Goal: Information Seeking & Learning: Check status

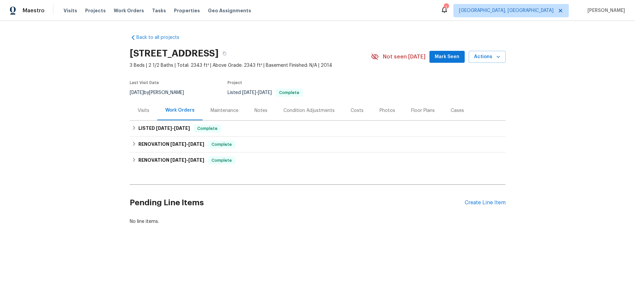
click at [144, 114] on div "Visits" at bounding box center [144, 111] width 28 height 20
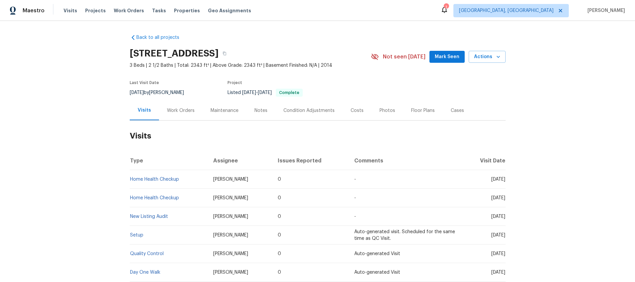
scroll to position [64, 0]
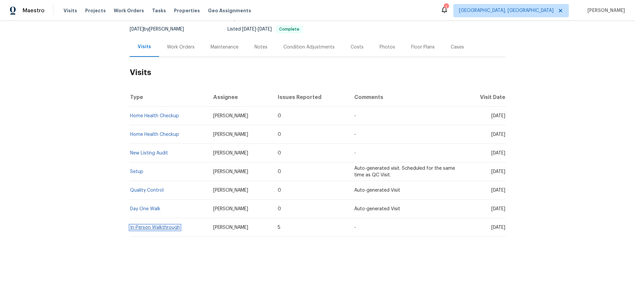
click at [142, 229] on link "In-Person Walkthrough" at bounding box center [155, 227] width 50 height 5
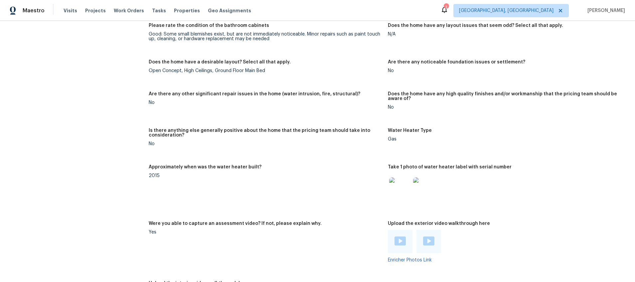
scroll to position [784, 0]
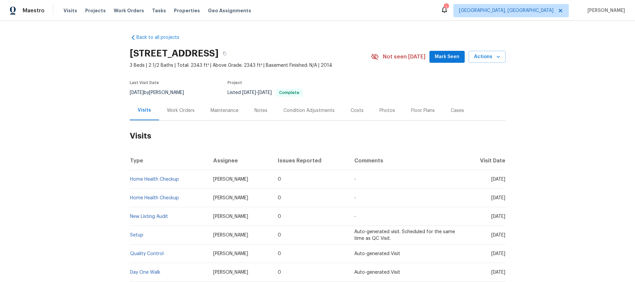
scroll to position [64, 0]
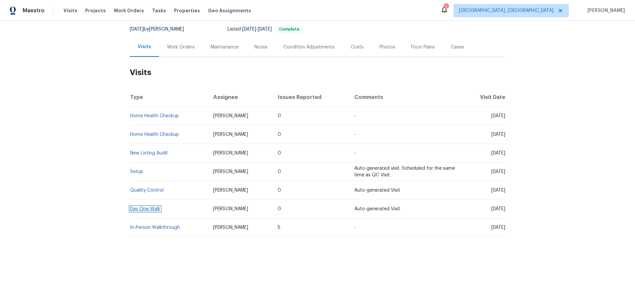
click at [148, 208] on link "Day One Walk" at bounding box center [145, 209] width 30 height 5
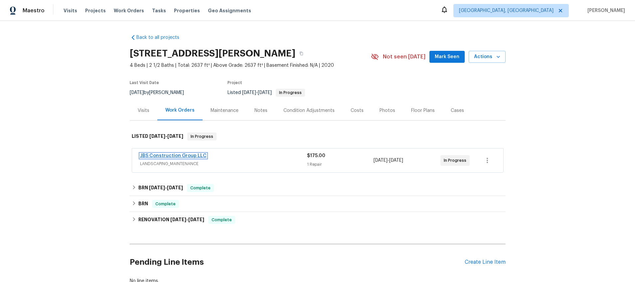
click at [150, 155] on link "JBS Construction Group LLC" at bounding box center [173, 156] width 67 height 5
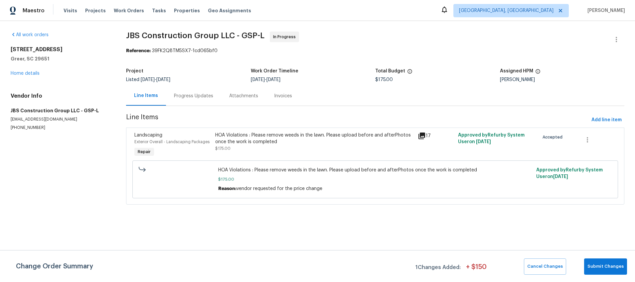
click at [424, 135] on icon at bounding box center [421, 136] width 7 height 7
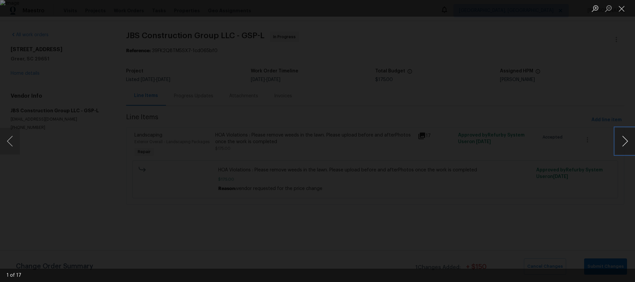
click at [625, 141] on button "Next image" at bounding box center [625, 141] width 20 height 27
click at [622, 9] on button "Close lightbox" at bounding box center [621, 9] width 13 height 12
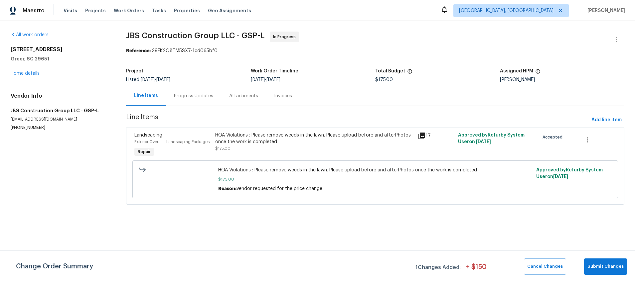
click at [198, 95] on div "Progress Updates" at bounding box center [193, 96] width 39 height 7
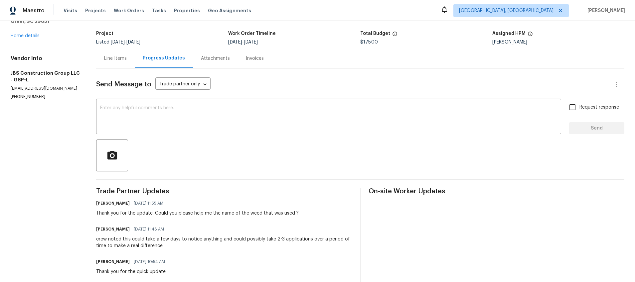
scroll to position [33, 0]
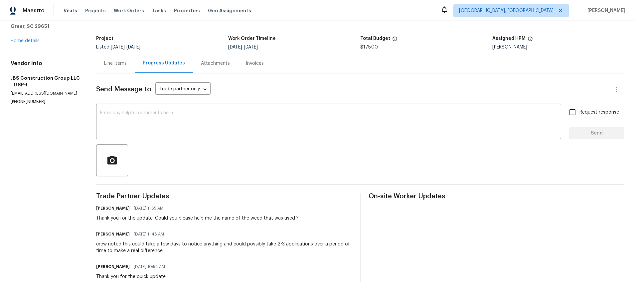
click at [214, 62] on div "Attachments" at bounding box center [215, 63] width 29 height 7
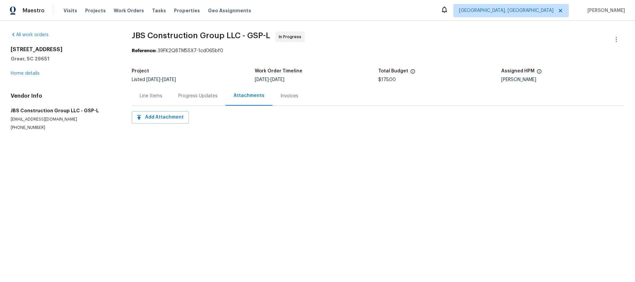
click at [280, 98] on div "Invoices" at bounding box center [289, 96] width 18 height 7
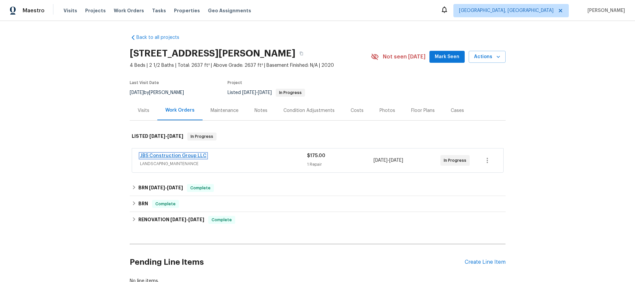
click at [188, 156] on link "JBS Construction Group LLC" at bounding box center [173, 156] width 67 height 5
click at [136, 188] on div "BRN [DATE] - [DATE] Complete" at bounding box center [318, 188] width 372 height 8
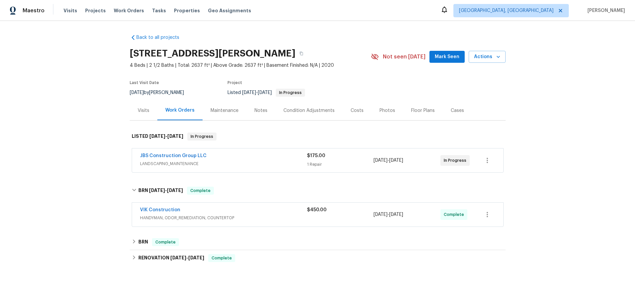
click at [157, 213] on span "VIK Construction" at bounding box center [160, 210] width 40 height 7
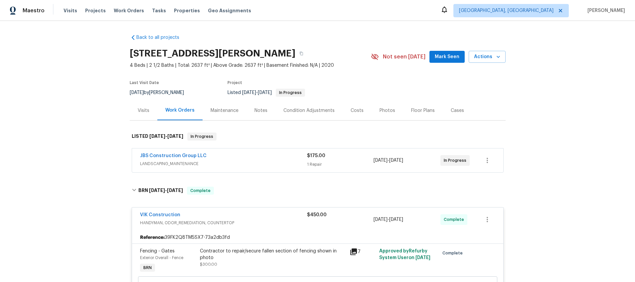
scroll to position [32, 0]
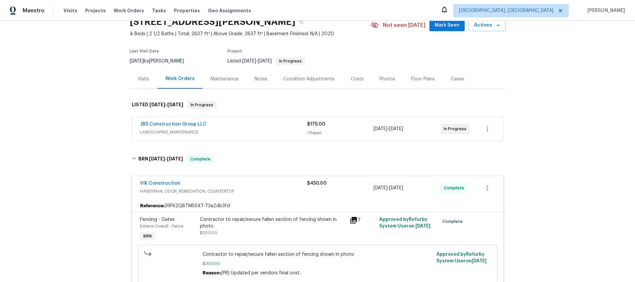
click at [355, 221] on icon at bounding box center [354, 220] width 8 height 8
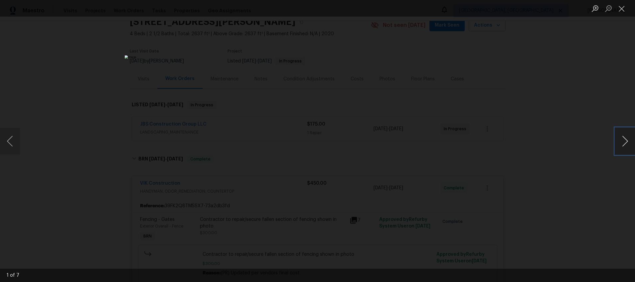
click at [621, 139] on button "Next image" at bounding box center [625, 141] width 20 height 27
click at [620, 8] on button "Close lightbox" at bounding box center [621, 9] width 13 height 12
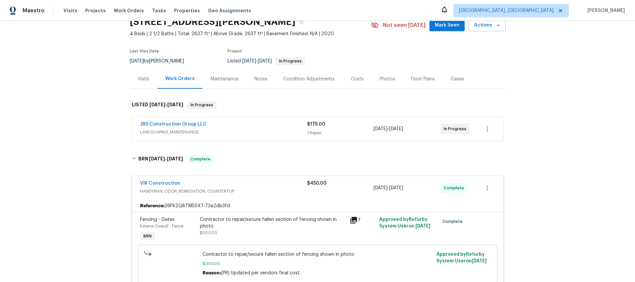
scroll to position [43, 0]
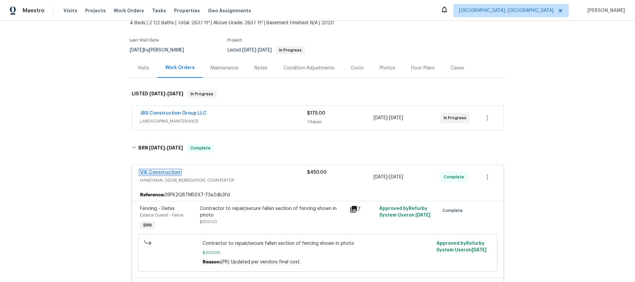
click at [159, 172] on link "VIK Construction" at bounding box center [160, 172] width 40 height 5
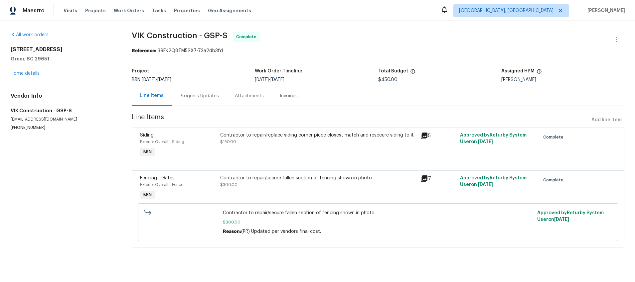
click at [286, 96] on div "Invoices" at bounding box center [289, 96] width 18 height 7
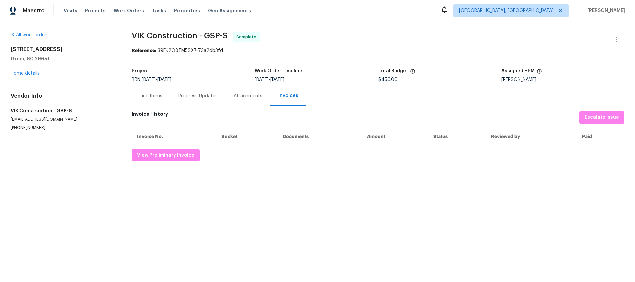
click at [154, 96] on div "Line Items" at bounding box center [151, 96] width 23 height 7
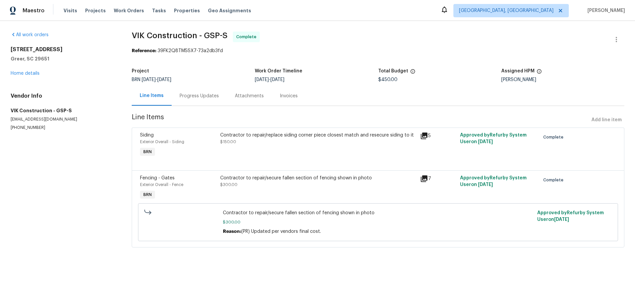
click at [424, 137] on icon at bounding box center [424, 136] width 8 height 8
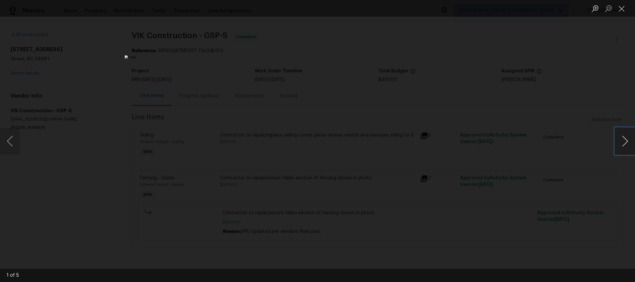
click at [626, 142] on button "Next image" at bounding box center [625, 141] width 20 height 27
click at [626, 143] on button "Next image" at bounding box center [625, 141] width 20 height 27
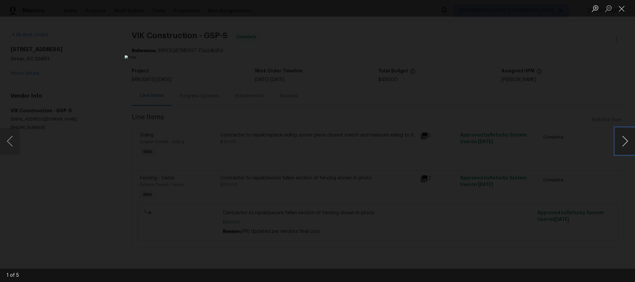
click at [626, 143] on button "Next image" at bounding box center [625, 141] width 20 height 27
click at [476, 113] on div "Lightbox" at bounding box center [317, 141] width 635 height 282
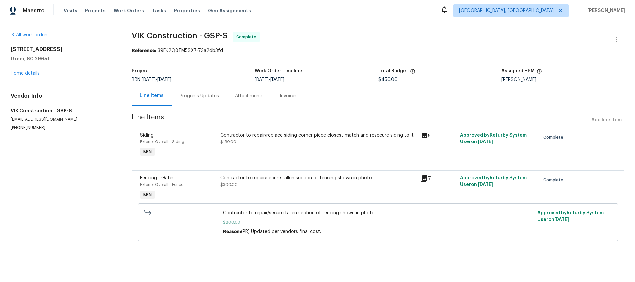
click at [426, 178] on icon at bounding box center [424, 179] width 7 height 7
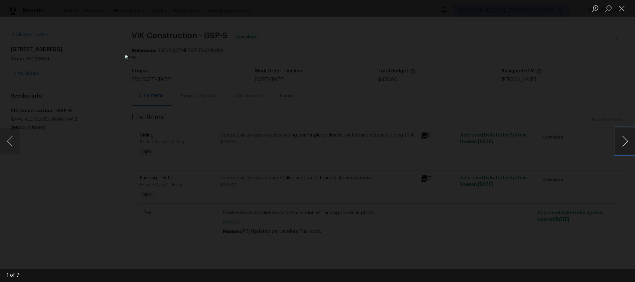
click at [629, 139] on button "Next image" at bounding box center [625, 141] width 20 height 27
click at [628, 140] on button "Next image" at bounding box center [625, 141] width 20 height 27
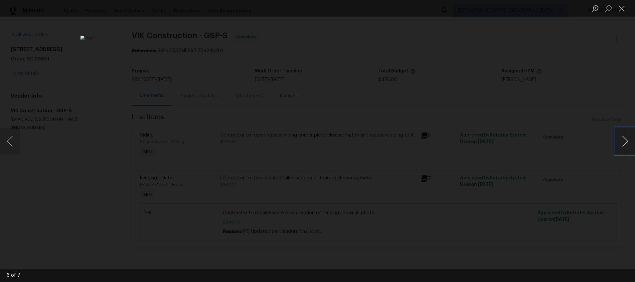
click at [627, 140] on button "Next image" at bounding box center [625, 141] width 20 height 27
click at [625, 140] on button "Next image" at bounding box center [625, 141] width 20 height 27
click at [552, 113] on div "Lightbox" at bounding box center [317, 141] width 635 height 282
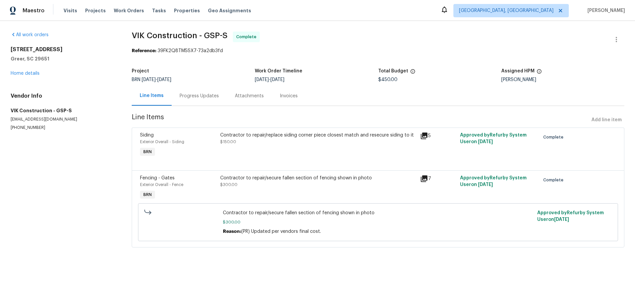
click at [425, 139] on icon at bounding box center [424, 136] width 7 height 7
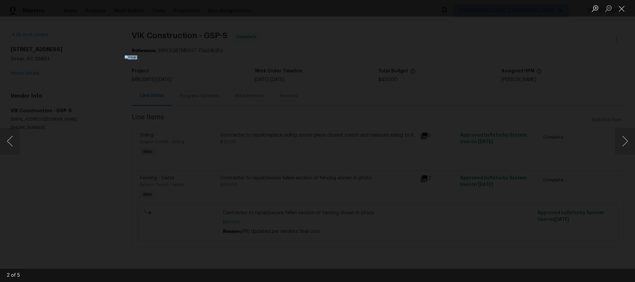
drag, startPoint x: 213, startPoint y: 0, endPoint x: 233, endPoint y: 20, distance: 28.9
click at [233, 20] on div "2 of 5" at bounding box center [317, 141] width 635 height 282
click at [233, 56] on img "Lightbox" at bounding box center [317, 142] width 385 height 172
click at [232, 56] on img "Lightbox" at bounding box center [317, 142] width 385 height 172
click at [454, 48] on div "Lightbox" at bounding box center [317, 141] width 635 height 282
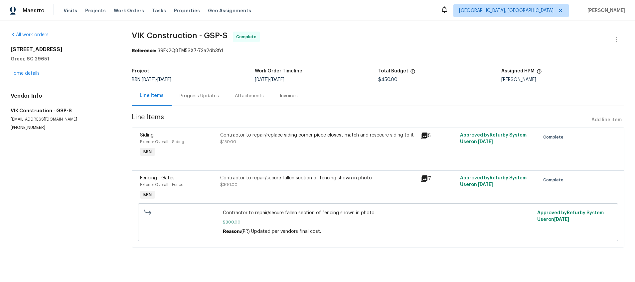
click at [423, 136] on icon at bounding box center [424, 136] width 7 height 7
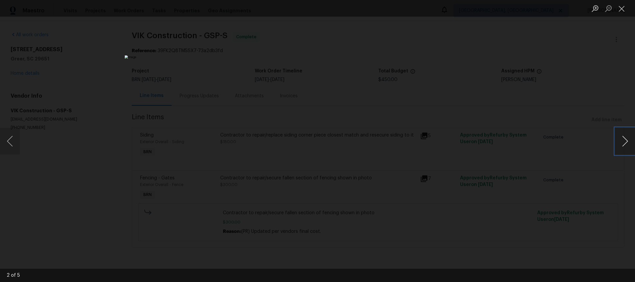
click at [627, 137] on button "Next image" at bounding box center [625, 141] width 20 height 27
click at [627, 143] on button "Next image" at bounding box center [625, 141] width 20 height 27
click at [623, 144] on button "Next image" at bounding box center [625, 141] width 20 height 27
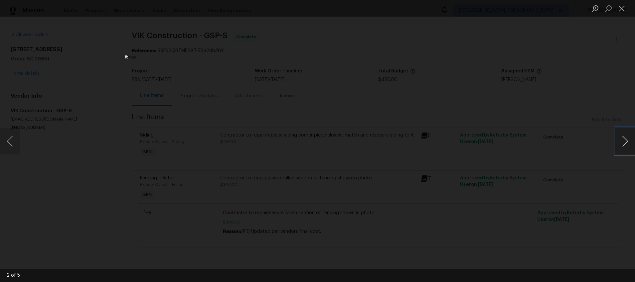
click at [623, 145] on button "Next image" at bounding box center [625, 141] width 20 height 27
click at [116, 63] on div "Lightbox" at bounding box center [317, 141] width 635 height 282
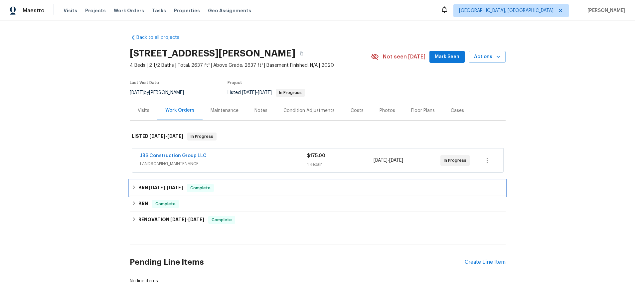
click at [135, 188] on icon at bounding box center [134, 187] width 5 height 5
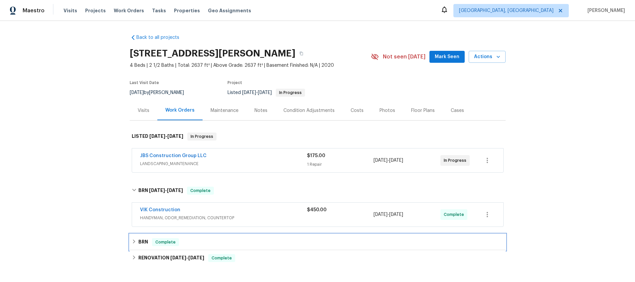
click at [133, 242] on icon at bounding box center [134, 241] width 5 height 5
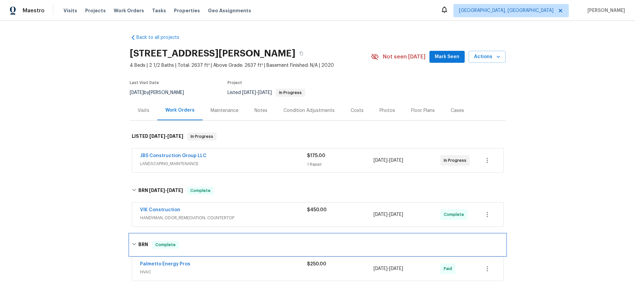
scroll to position [74, 0]
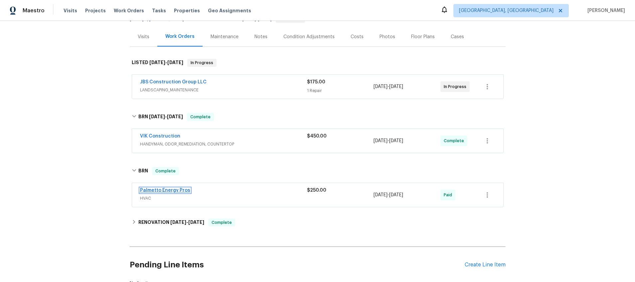
click at [154, 190] on link "Palmetto Energy Pros" at bounding box center [165, 190] width 50 height 5
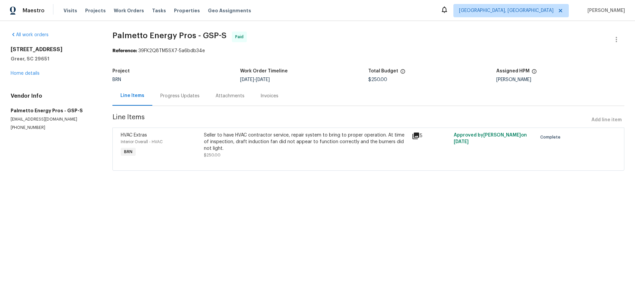
click at [267, 96] on div "Invoices" at bounding box center [269, 96] width 18 height 7
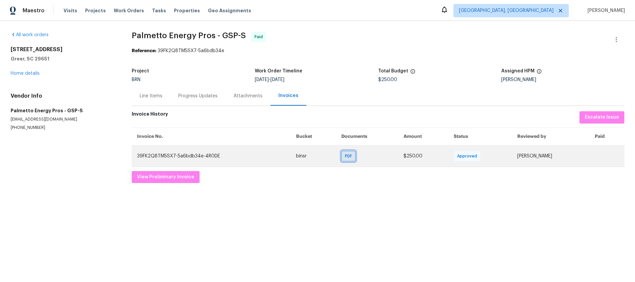
click at [345, 157] on span "PDF" at bounding box center [350, 156] width 10 height 7
